Goal: Task Accomplishment & Management: Manage account settings

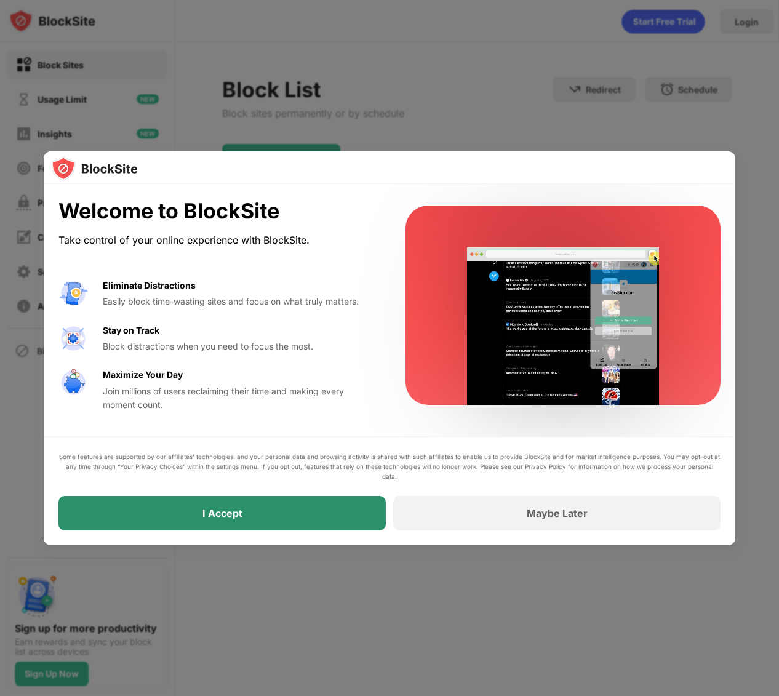
click at [290, 506] on div "I Accept" at bounding box center [221, 513] width 327 height 34
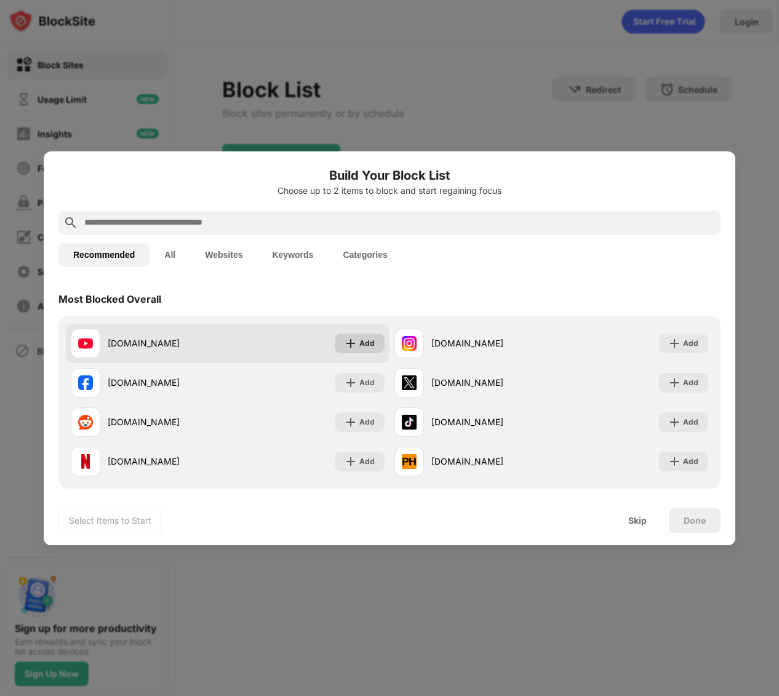
click at [359, 341] on div "Add" at bounding box center [366, 343] width 15 height 12
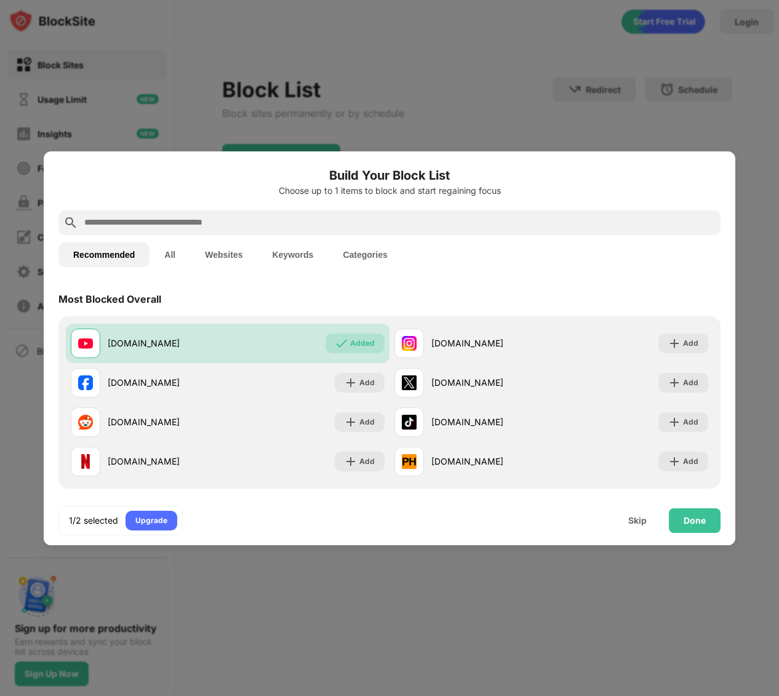
click at [321, 220] on input "text" at bounding box center [399, 222] width 632 height 15
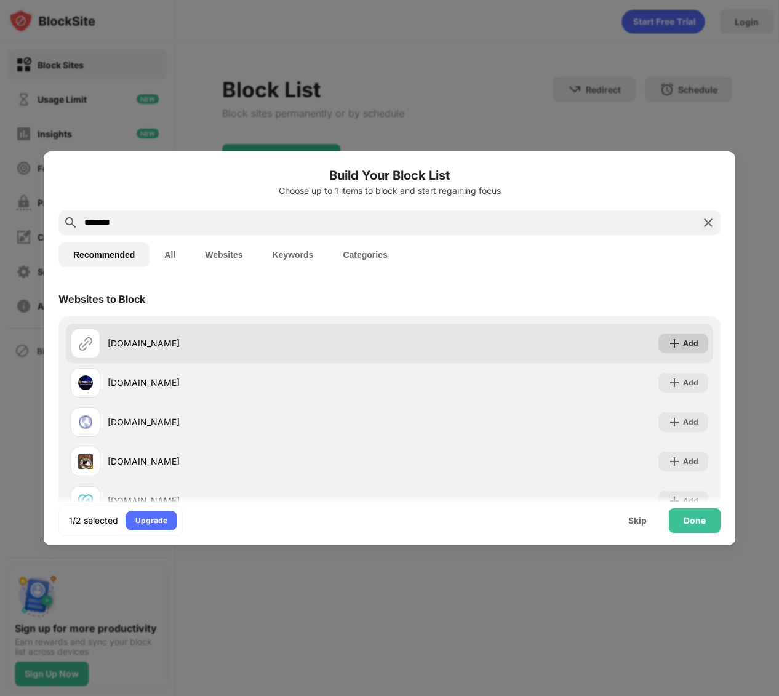
type input "********"
click at [693, 340] on div "Add" at bounding box center [690, 343] width 15 height 12
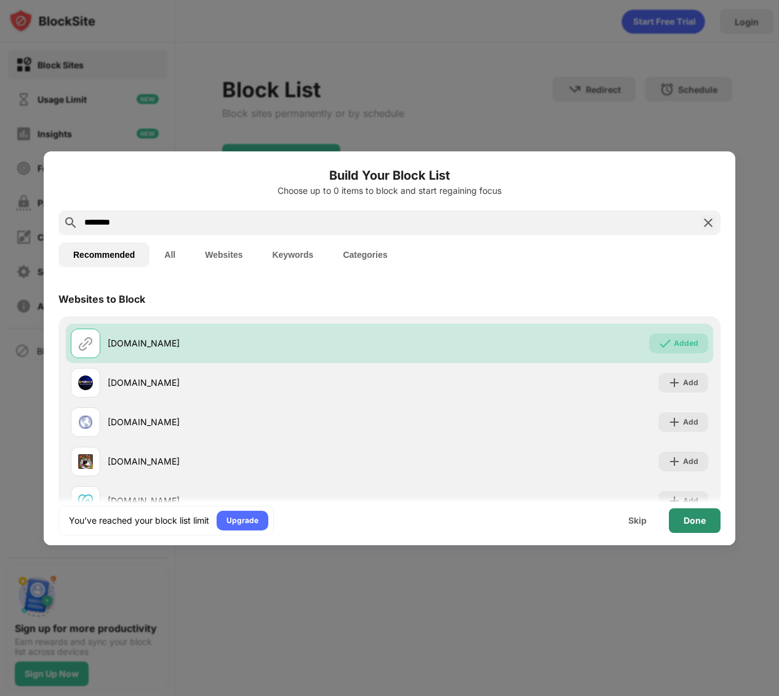
click at [696, 519] on div "Done" at bounding box center [694, 520] width 22 height 10
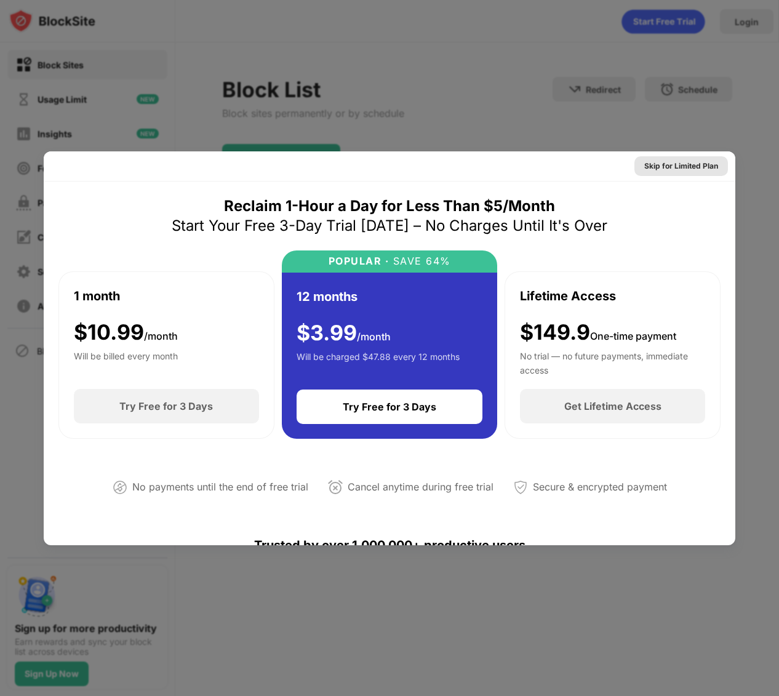
click at [665, 169] on div "Skip for Limited Plan" at bounding box center [681, 166] width 74 height 12
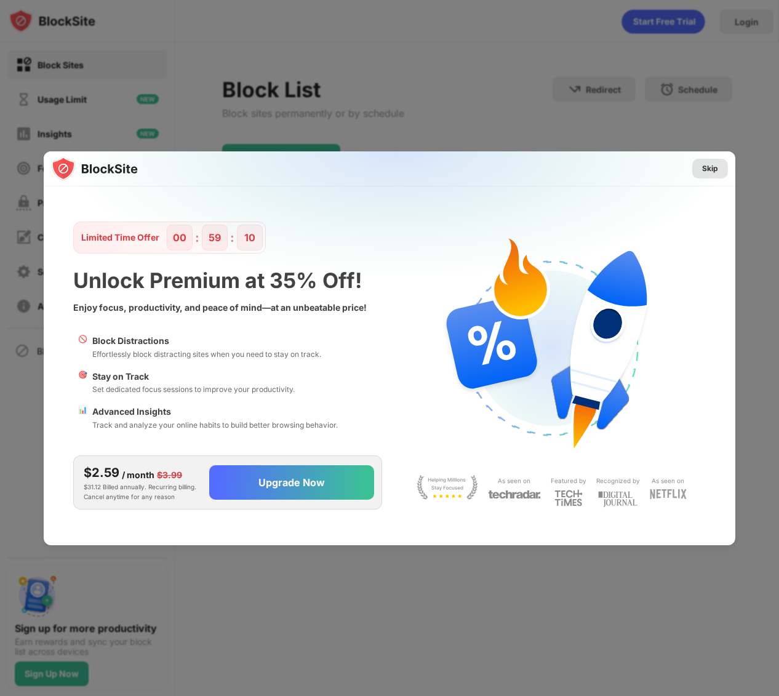
click at [710, 165] on div "Skip" at bounding box center [710, 168] width 16 height 12
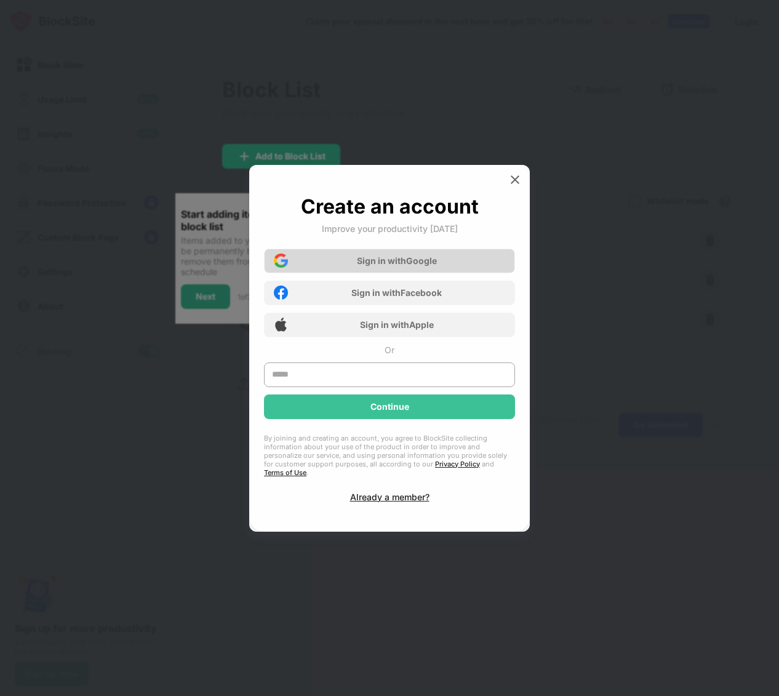
click at [440, 266] on div "Sign in with Google" at bounding box center [389, 261] width 251 height 25
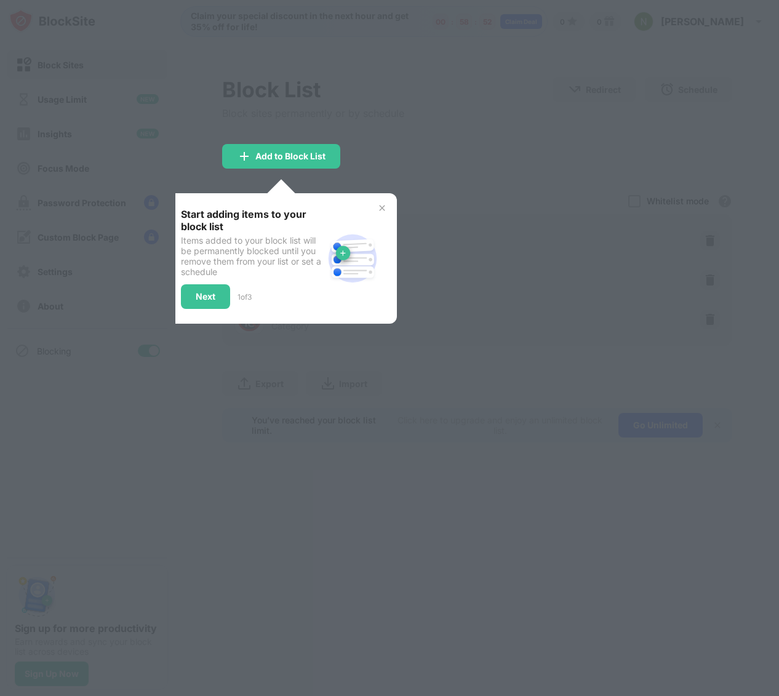
click at [383, 208] on img at bounding box center [382, 208] width 10 height 10
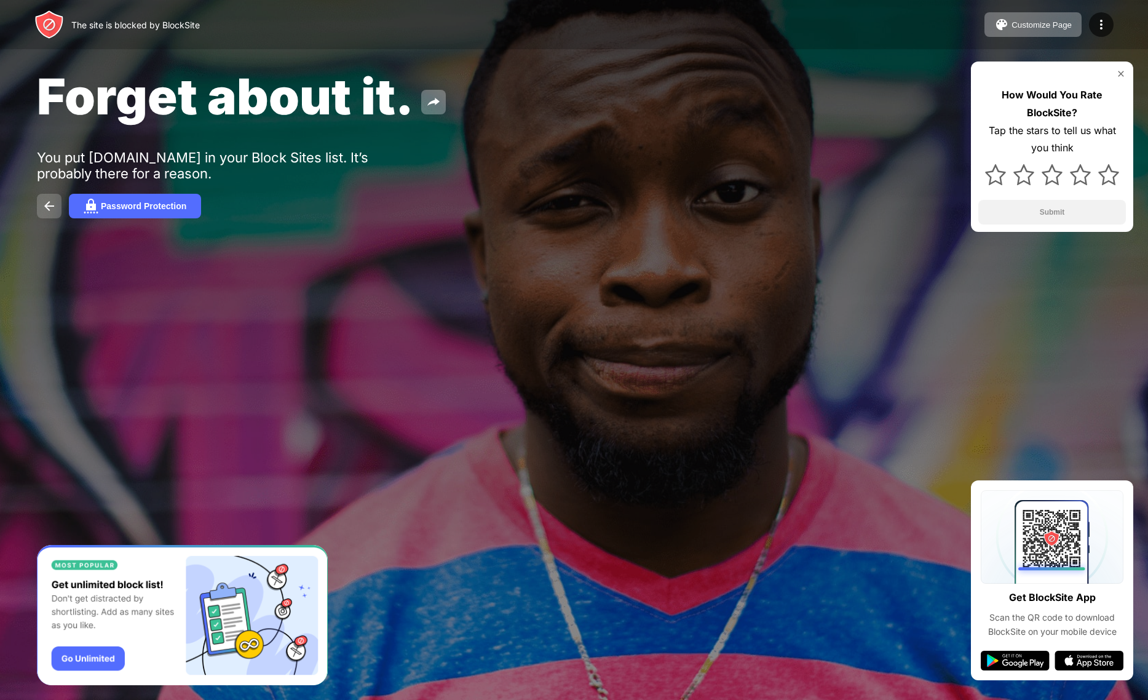
click at [53, 207] on img at bounding box center [49, 206] width 15 height 15
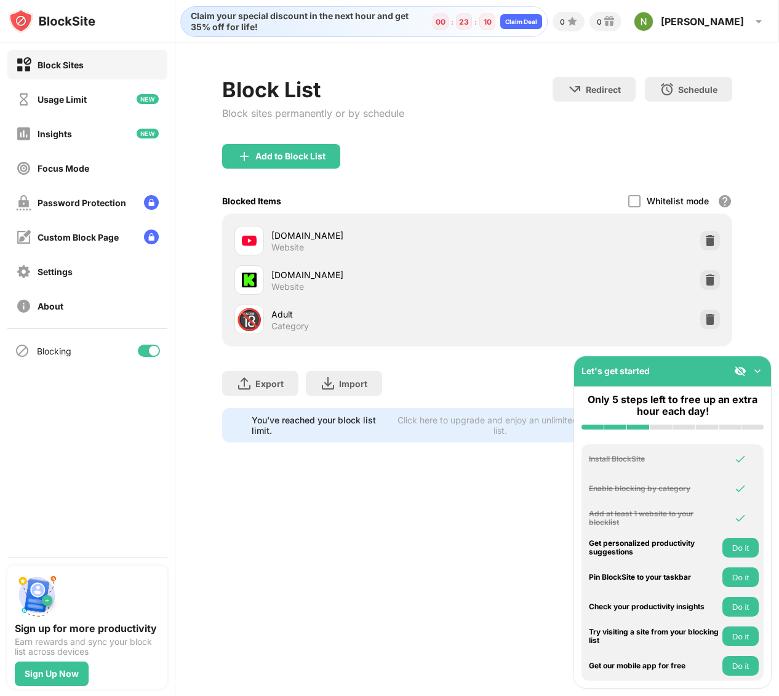
click at [653, 17] on img at bounding box center [644, 22] width 20 height 20
